Goal: Information Seeking & Learning: Learn about a topic

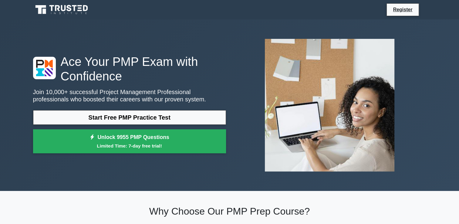
scroll to position [30, 0]
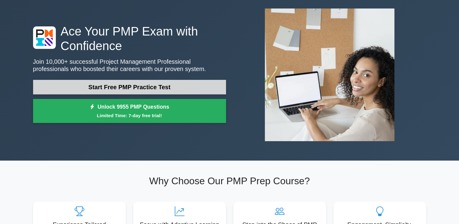
click at [135, 85] on link "Start Free PMP Practice Test" at bounding box center [129, 87] width 193 height 15
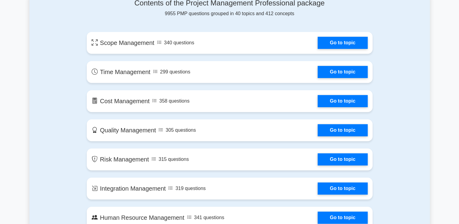
scroll to position [303, 0]
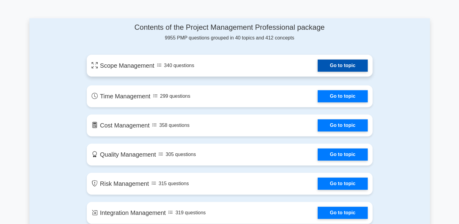
click at [340, 66] on link "Go to topic" at bounding box center [343, 65] width 50 height 12
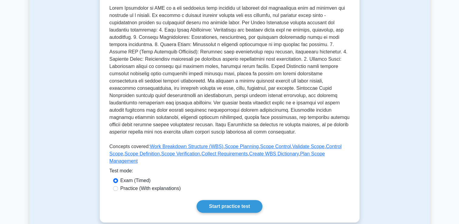
scroll to position [121, 0]
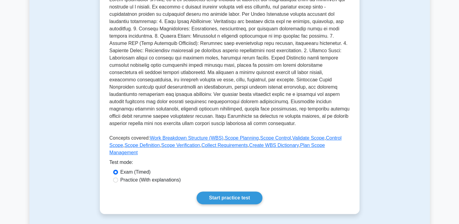
drag, startPoint x: 115, startPoint y: 175, endPoint x: 119, endPoint y: 174, distance: 4.1
click at [115, 176] on div "Practice (With explanations)" at bounding box center [229, 179] width 233 height 7
click at [117, 177] on input "Practice (With explanations)" at bounding box center [115, 179] width 5 height 5
radio input "true"
click at [226, 193] on link "Start practice test" at bounding box center [230, 197] width 66 height 13
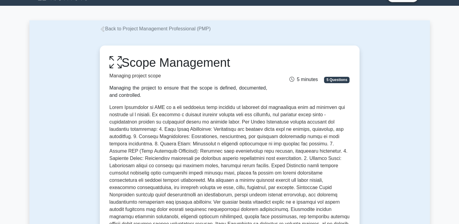
scroll to position [0, 0]
